Goal: Find specific page/section: Find specific page/section

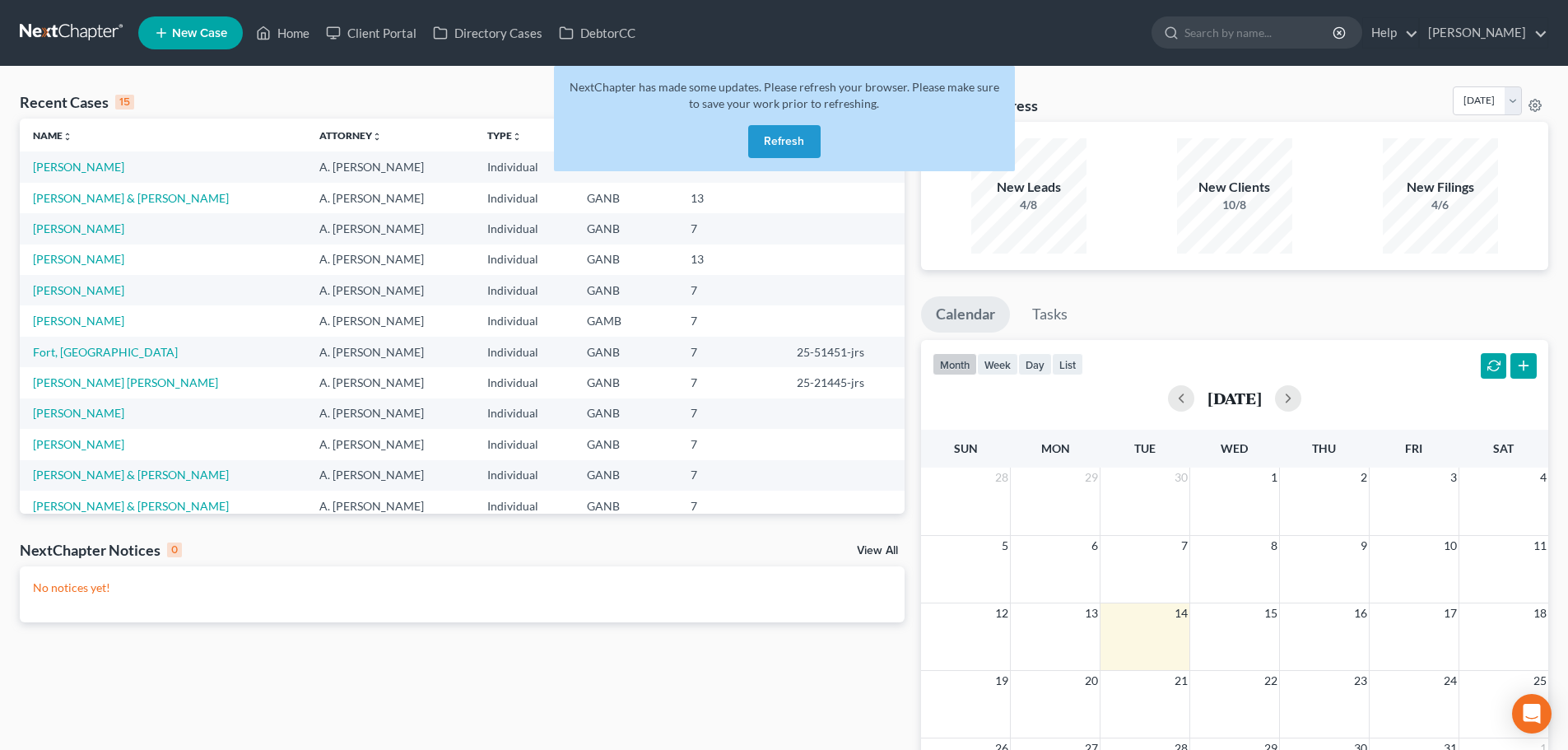
click at [774, 139] on button "Refresh" at bounding box center [784, 142] width 73 height 33
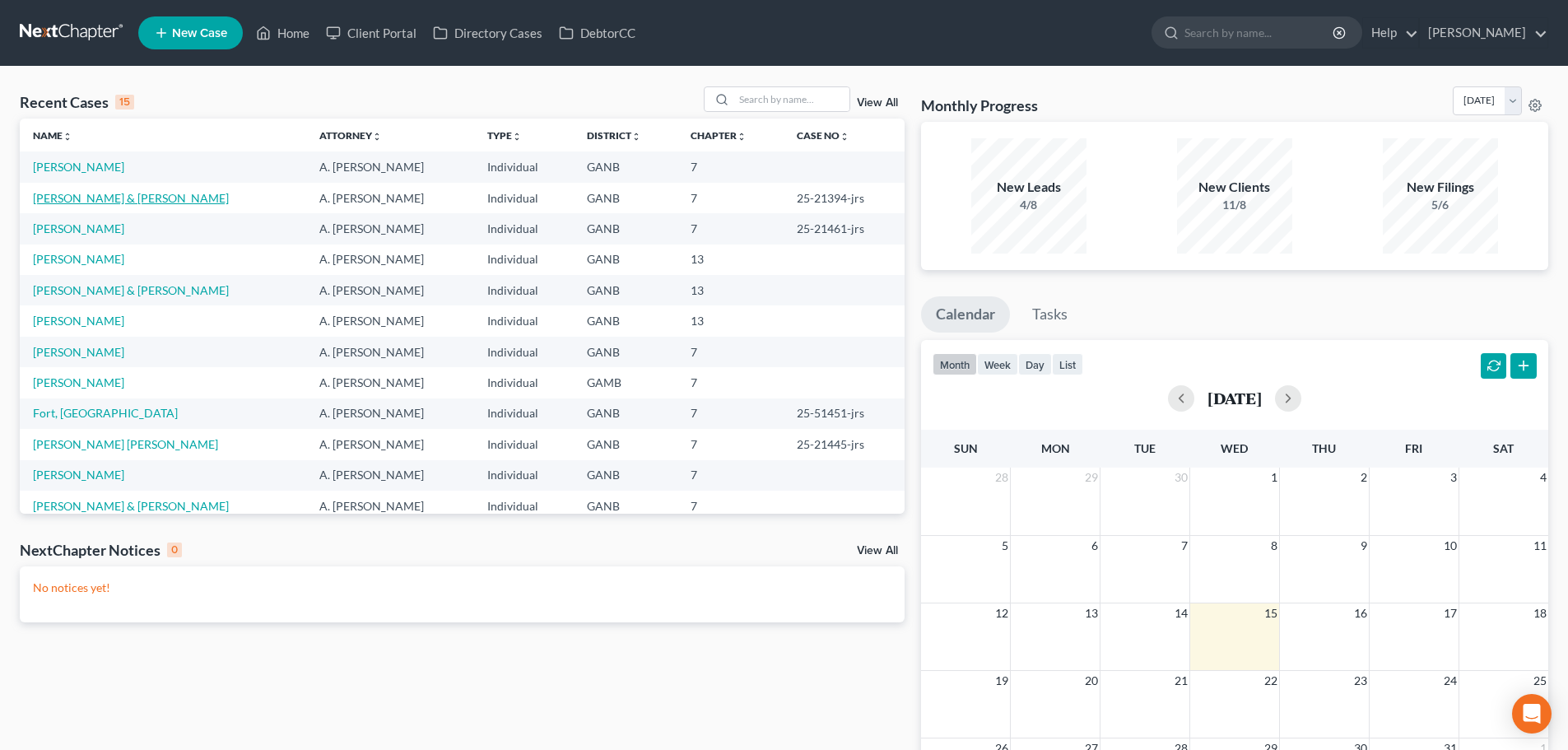
click at [83, 202] on link "[PERSON_NAME] & [PERSON_NAME]" at bounding box center [131, 197] width 196 height 14
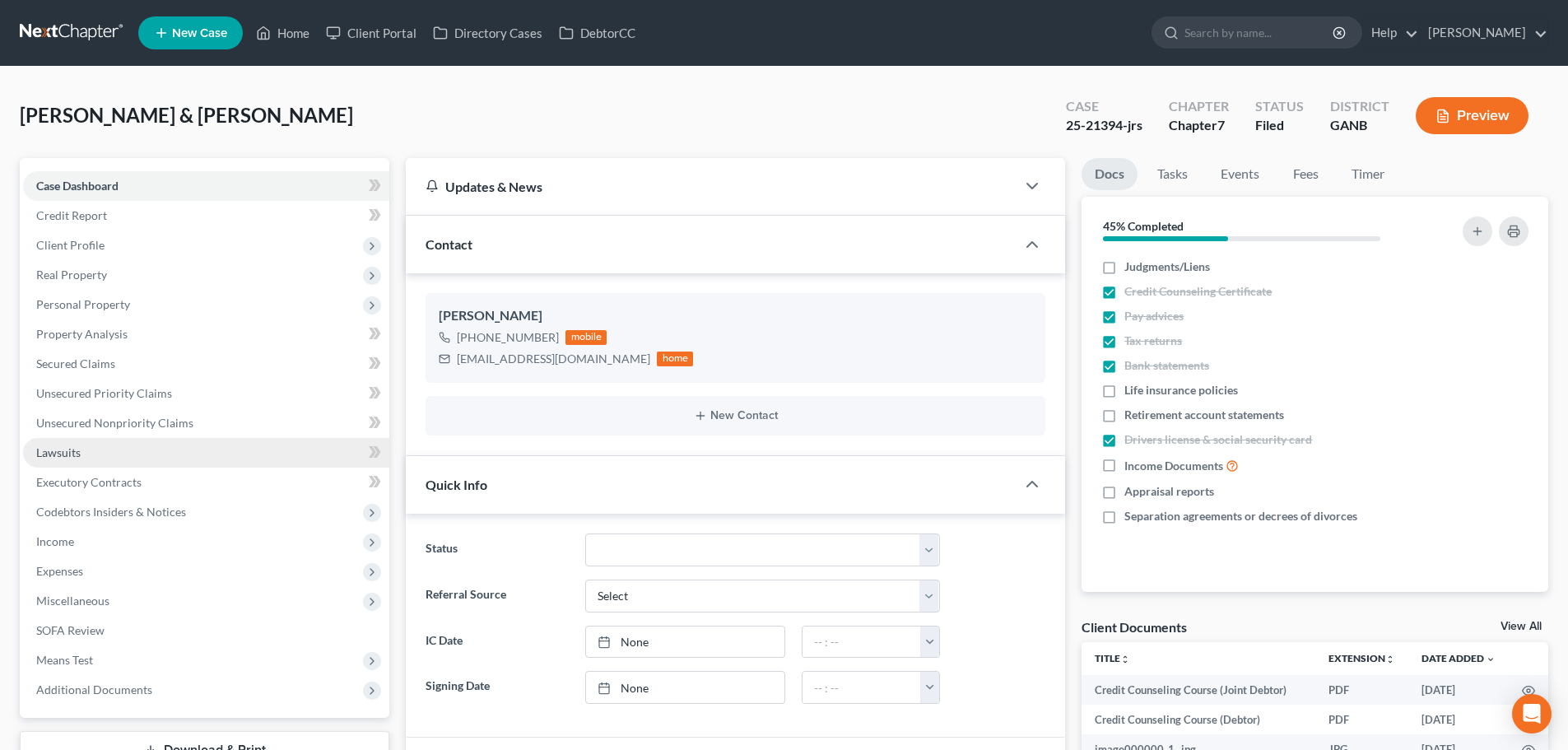
click at [101, 457] on link "Lawsuits" at bounding box center [206, 452] width 367 height 30
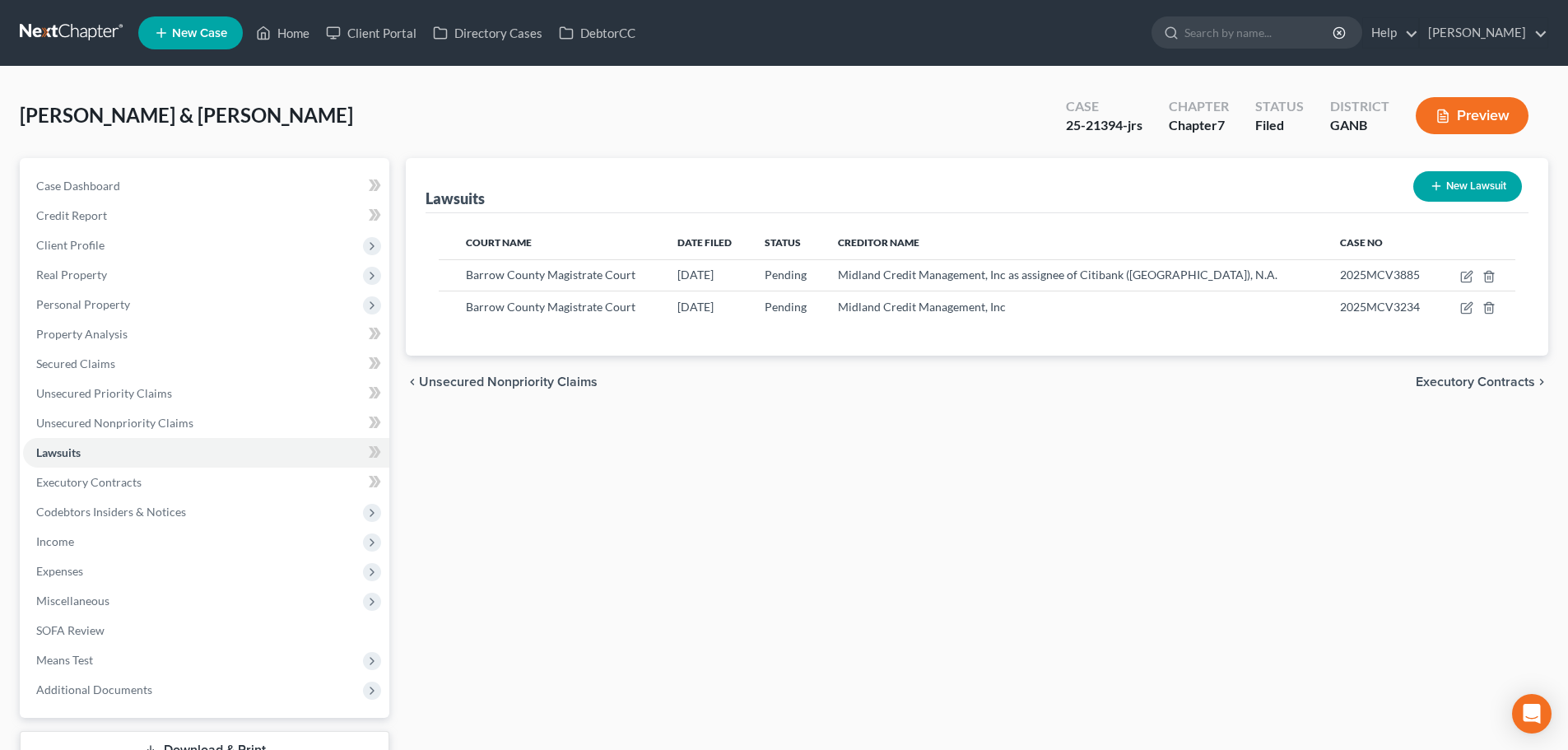
click at [66, 32] on link at bounding box center [73, 33] width 105 height 30
